Goal: Task Accomplishment & Management: Manage account settings

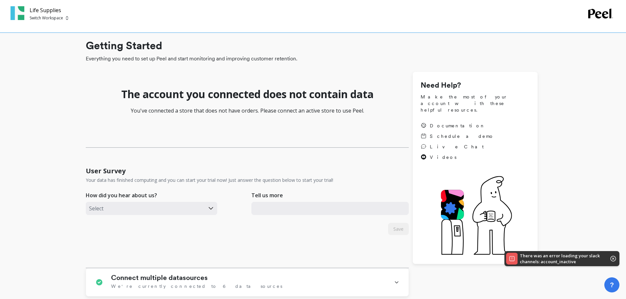
click at [613, 260] on icon at bounding box center [613, 259] width 6 height 6
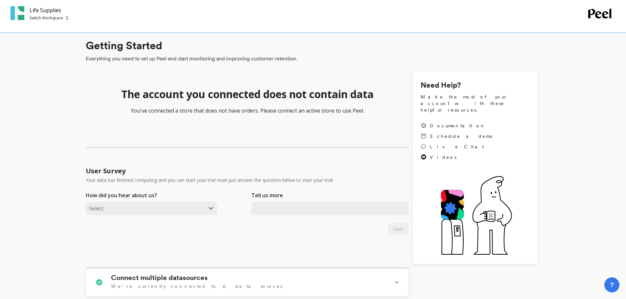
click at [37, 15] on p "Switch Workspace" at bounding box center [47, 17] width 34 height 5
click at [68, 47] on p "Life Supplies" at bounding box center [60, 49] width 27 height 7
click at [208, 22] on div "Life Supplies Switch Workspace" at bounding box center [313, 16] width 626 height 33
click at [264, 104] on div "The account you connected does not contain data You've connected a store that d…" at bounding box center [247, 110] width 323 height 76
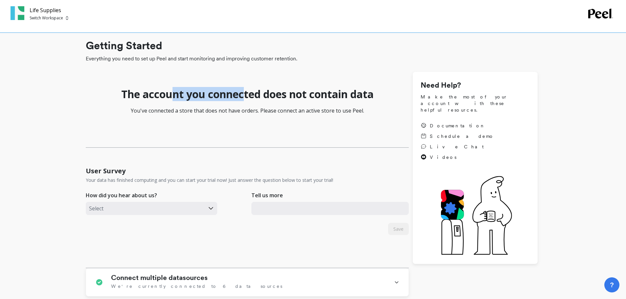
drag, startPoint x: 172, startPoint y: 91, endPoint x: 255, endPoint y: 97, distance: 84.0
click at [255, 97] on h1 "The account you connected does not contain data" at bounding box center [247, 94] width 252 height 13
drag, startPoint x: 201, startPoint y: 59, endPoint x: 215, endPoint y: 59, distance: 14.1
click at [215, 59] on span "Everything you need to set up Peel and start monitoring and improving customer …" at bounding box center [312, 59] width 452 height 8
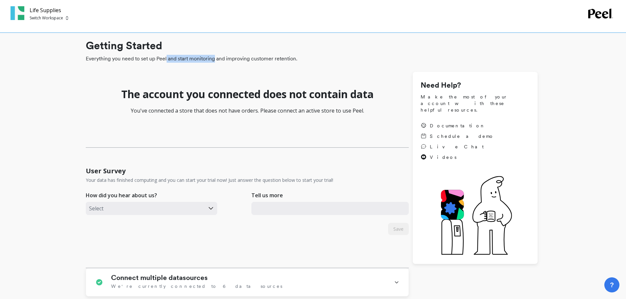
drag, startPoint x: 215, startPoint y: 59, endPoint x: 243, endPoint y: 54, distance: 28.4
click at [216, 59] on span "Everything you need to set up Peel and start monitoring and improving customer …" at bounding box center [312, 59] width 452 height 8
click at [296, 64] on div "Getting Started Everything you need to set up Peel and start monitoring and imp…" at bounding box center [312, 284] width 452 height 492
